Goal: Check status: Check status

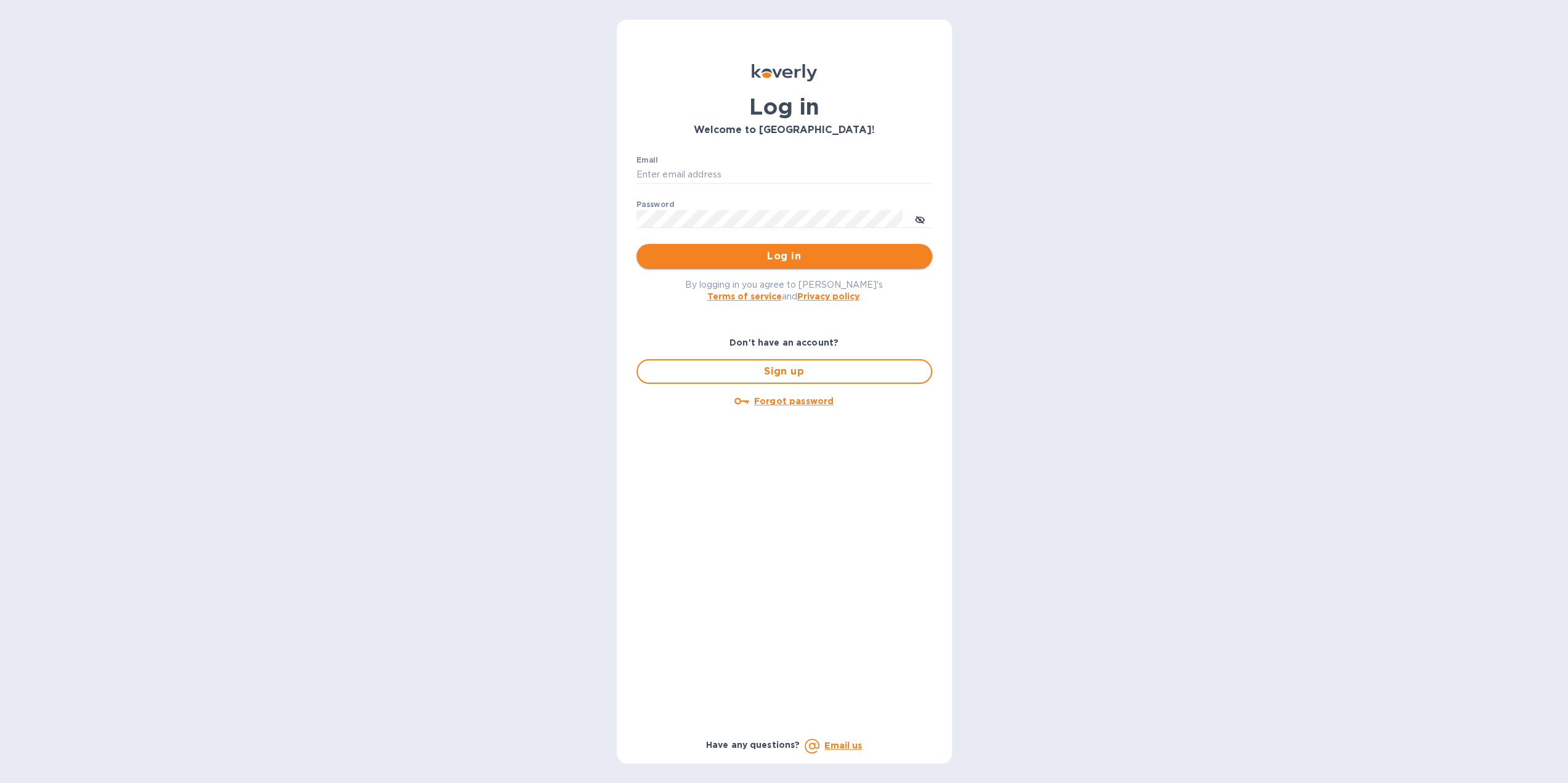
type input "igatradecredit@gmail.com"
click at [772, 247] on button "Log in" at bounding box center [784, 256] width 296 height 24
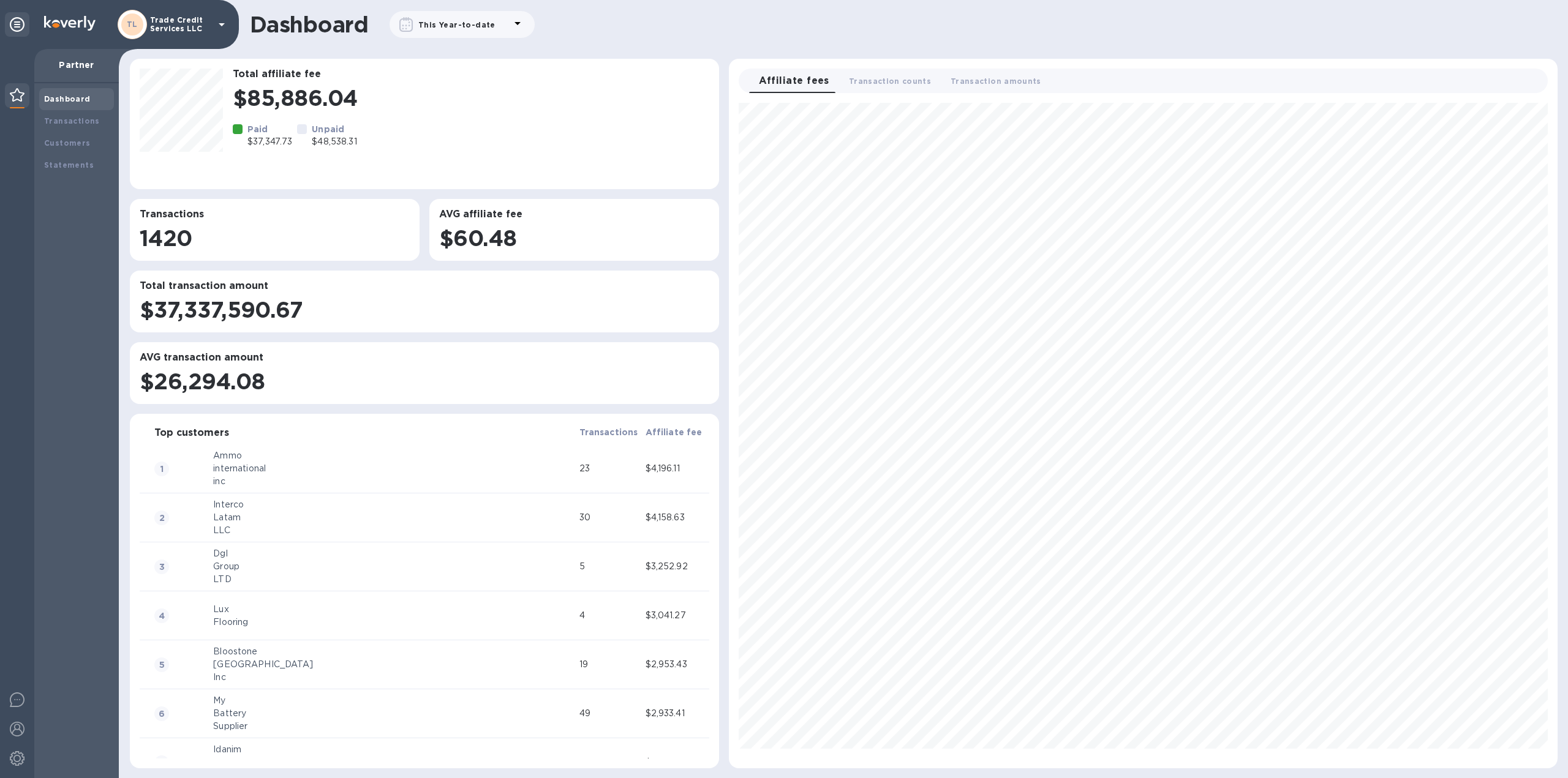
scroll to position [655, 818]
click at [73, 130] on div "Transactions" at bounding box center [76, 121] width 75 height 22
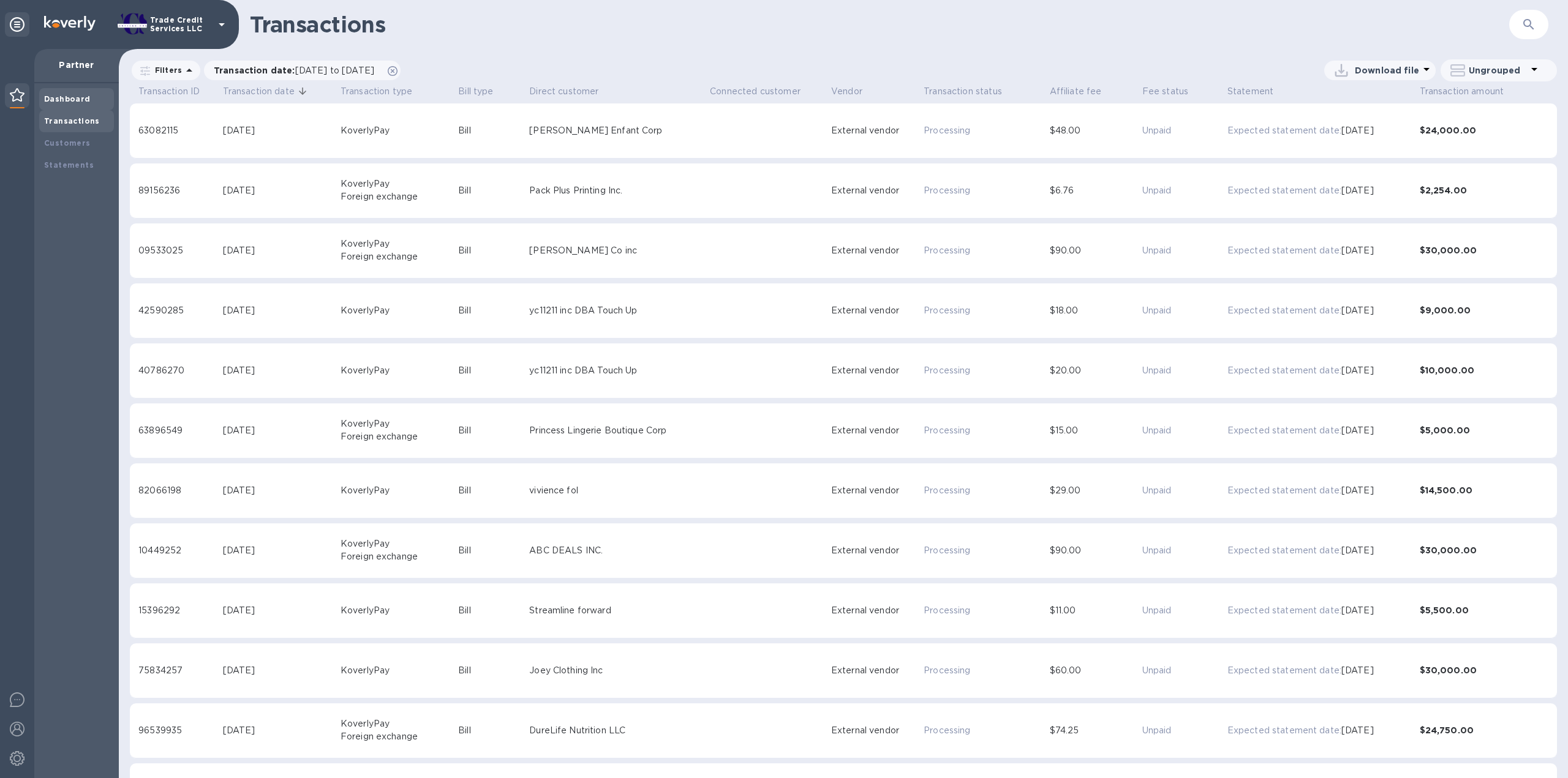
click at [66, 96] on b "Dashboard" at bounding box center [66, 98] width 46 height 9
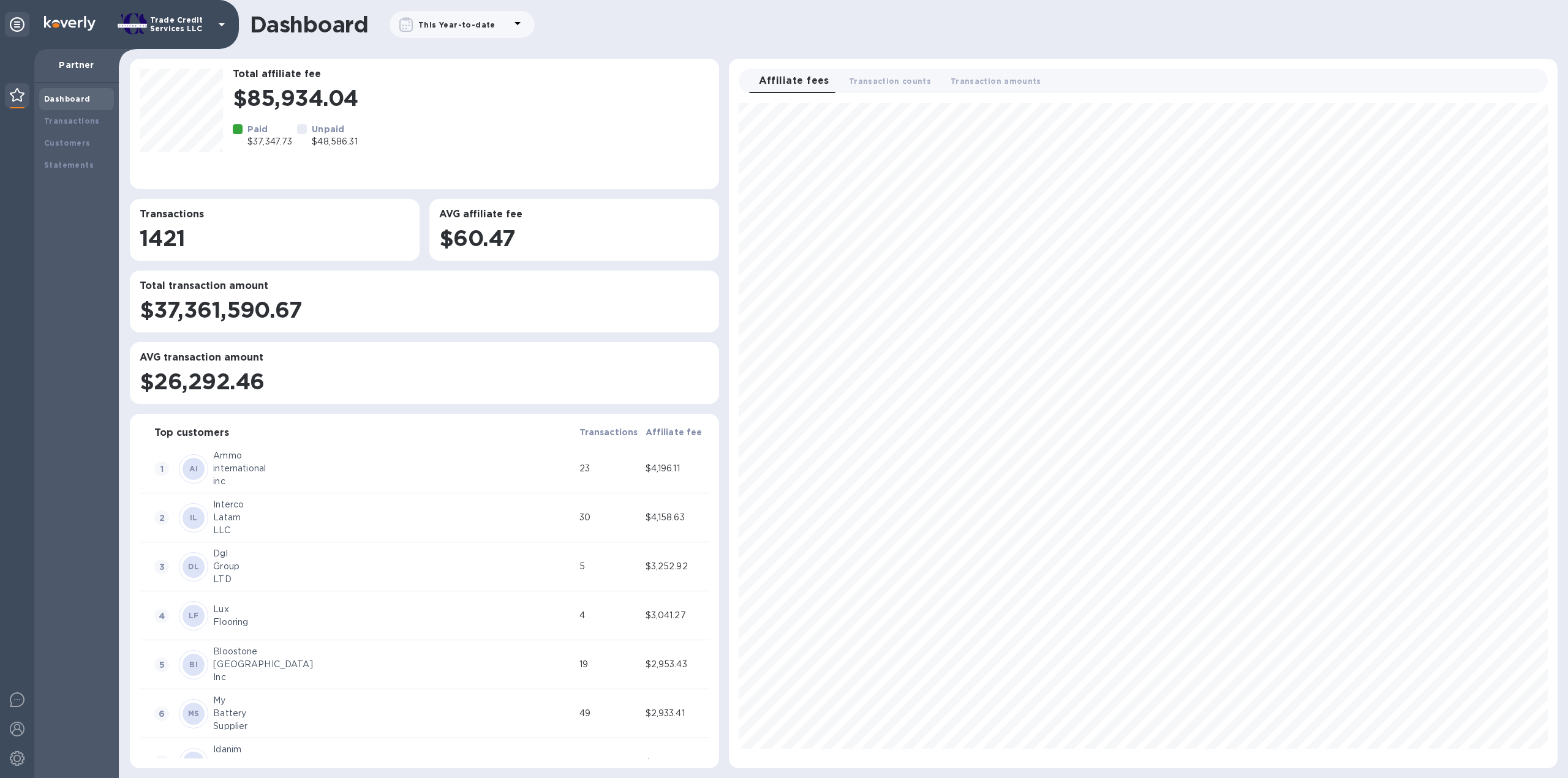
scroll to position [655, 818]
drag, startPoint x: 67, startPoint y: 124, endPoint x: 71, endPoint y: 104, distance: 20.4
click at [69, 121] on b "Transactions" at bounding box center [71, 121] width 56 height 9
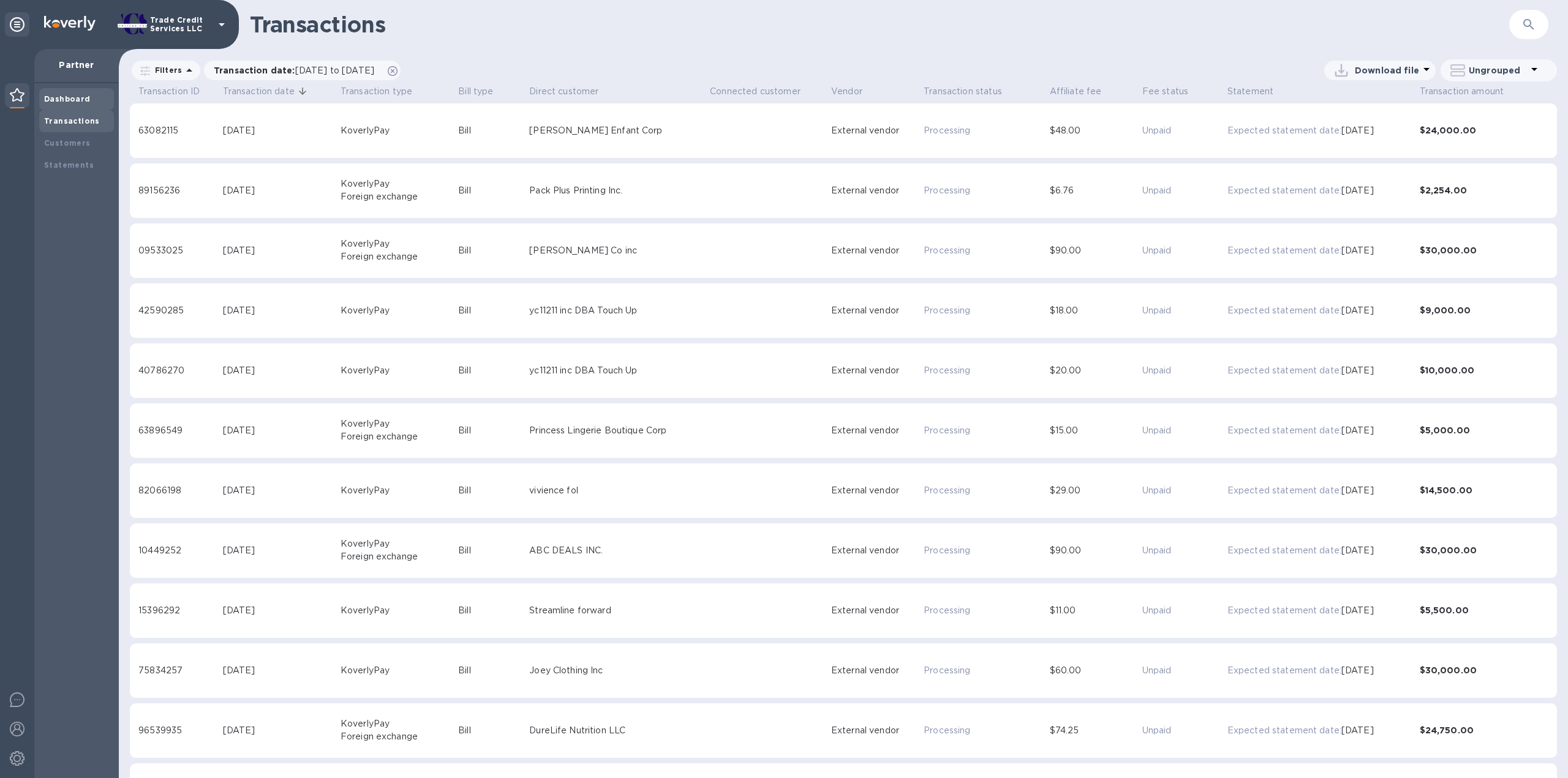
click at [71, 100] on b "Dashboard" at bounding box center [66, 98] width 46 height 9
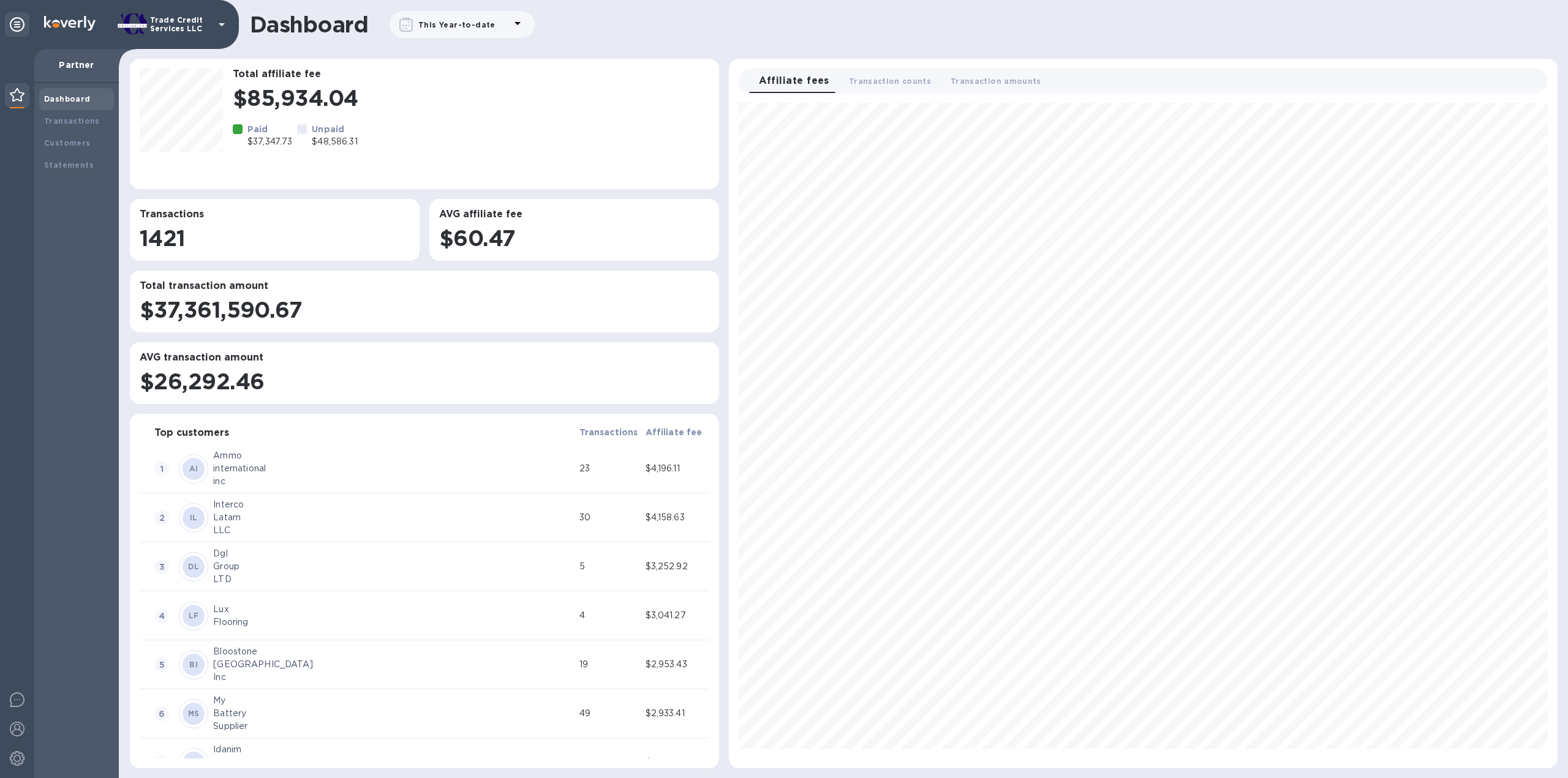
scroll to position [655, 818]
